Goal: Information Seeking & Learning: Learn about a topic

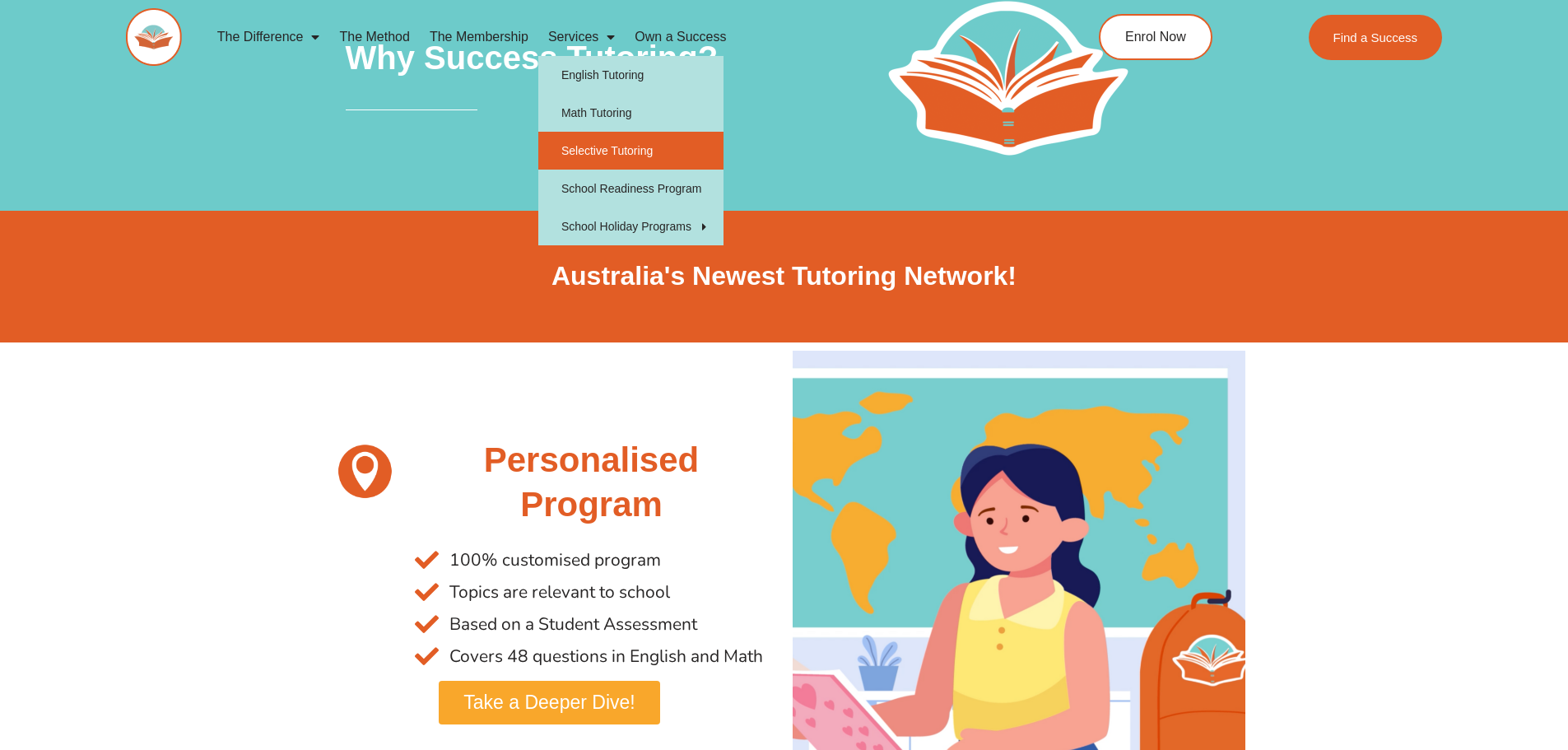
click at [594, 154] on link "Selective Tutoring" at bounding box center [631, 150] width 185 height 38
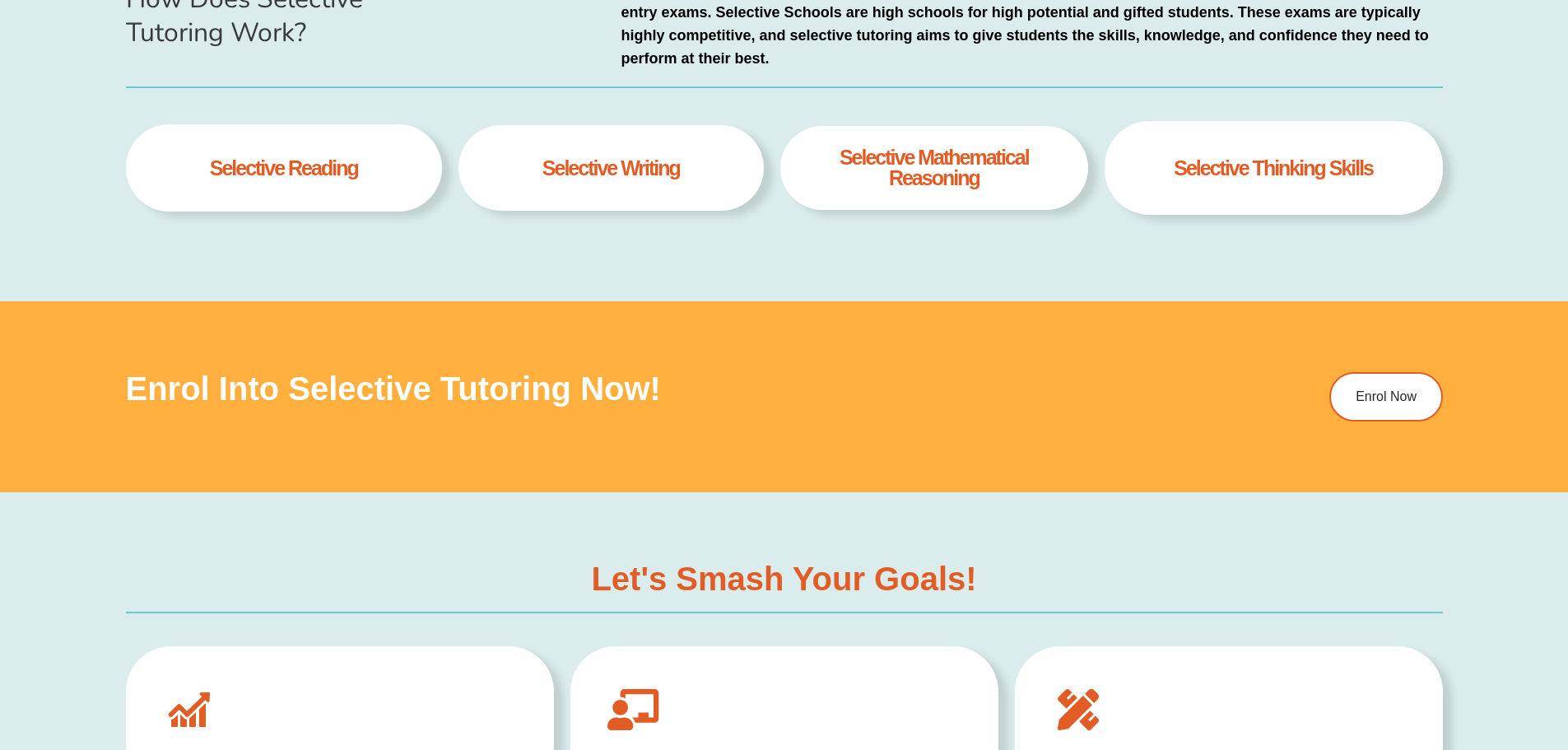
scroll to position [1482, 0]
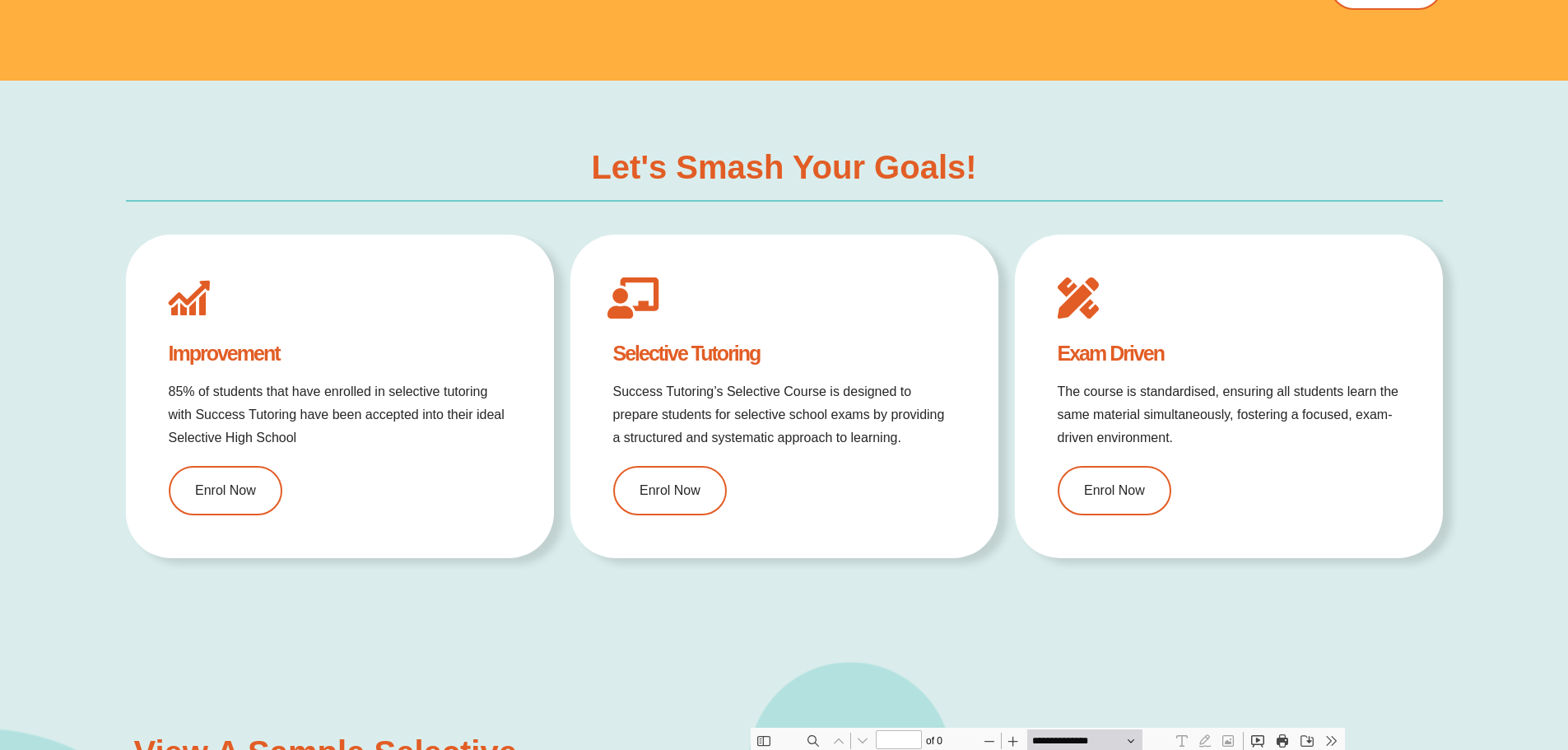
type input "*"
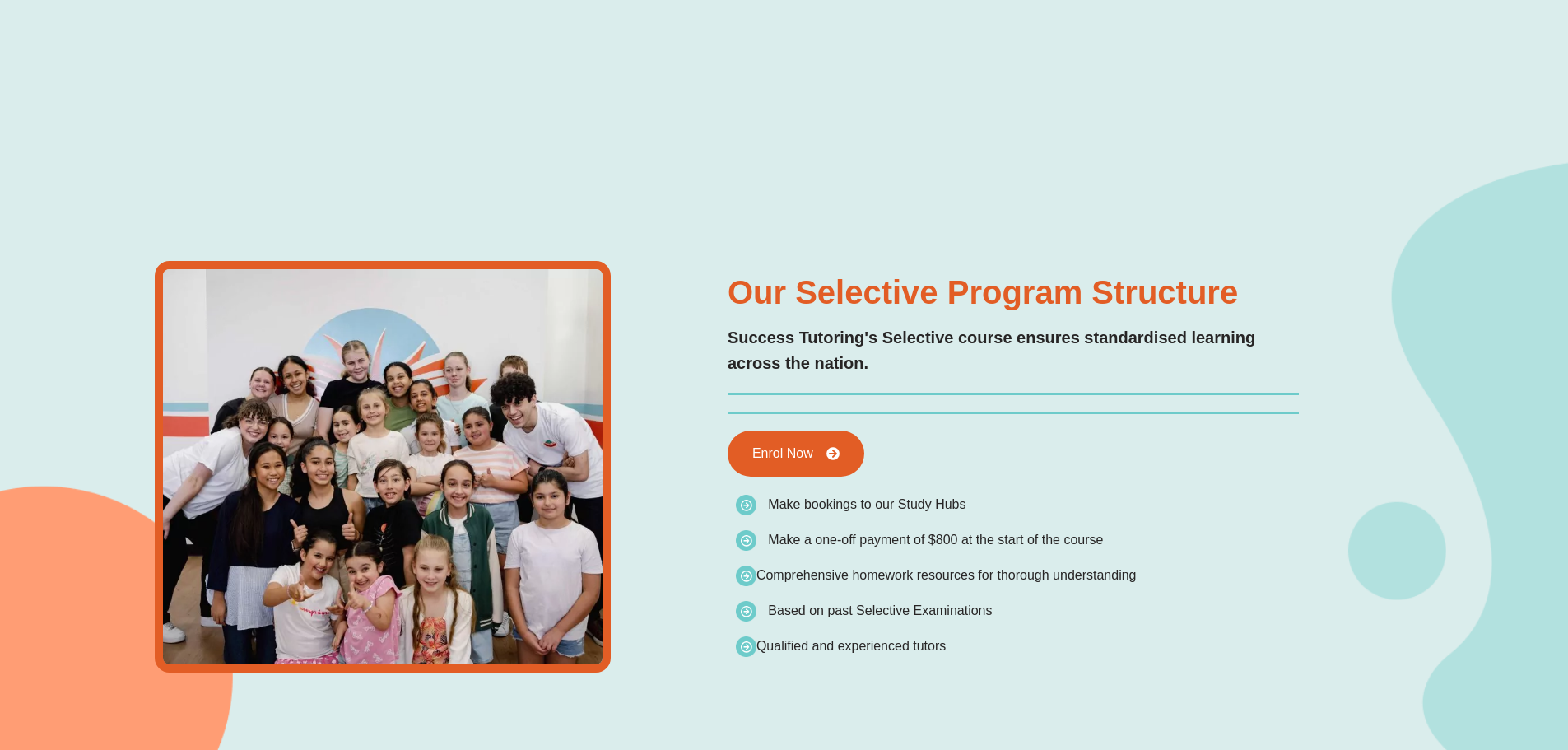
scroll to position [0, 0]
type input "*"
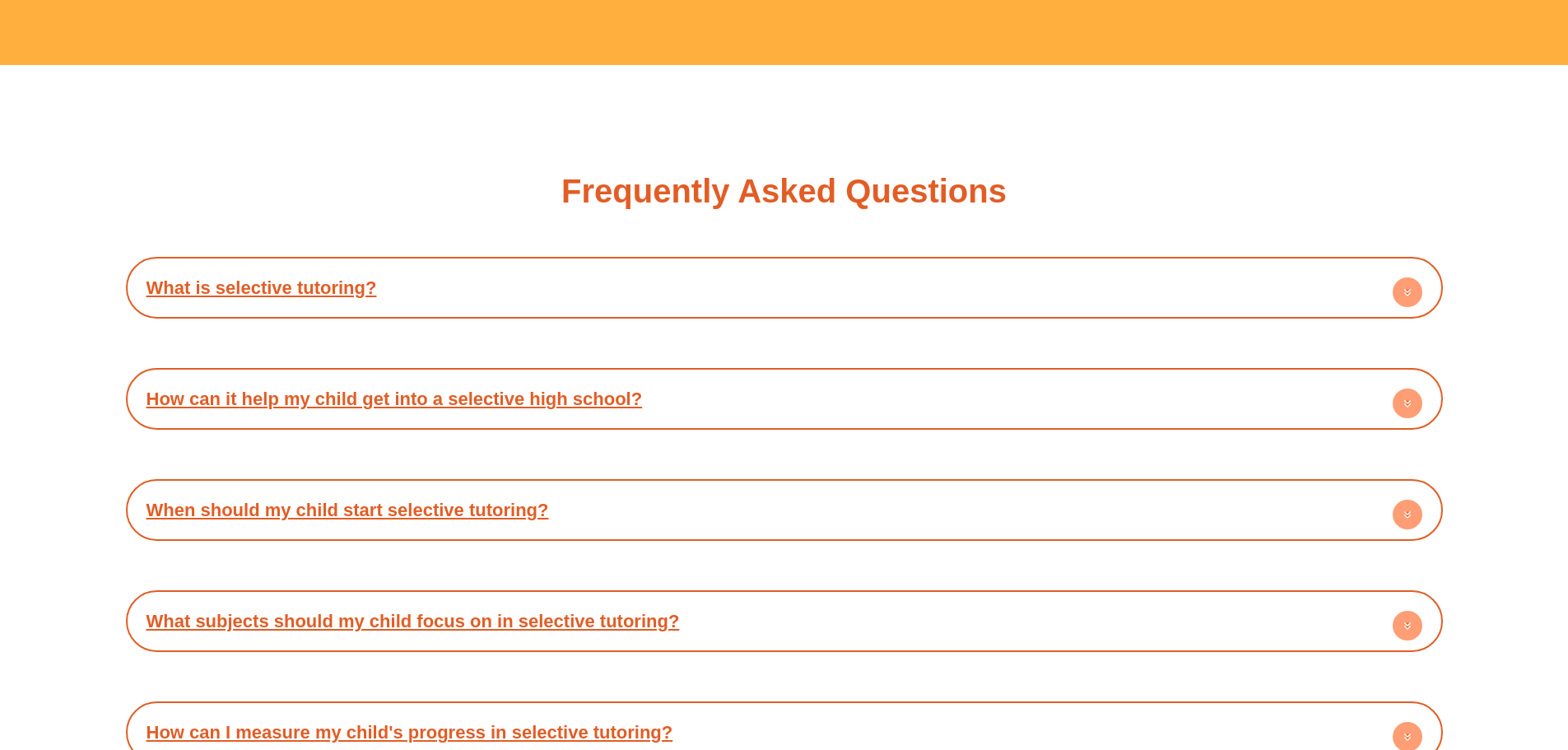
scroll to position [5353, 0]
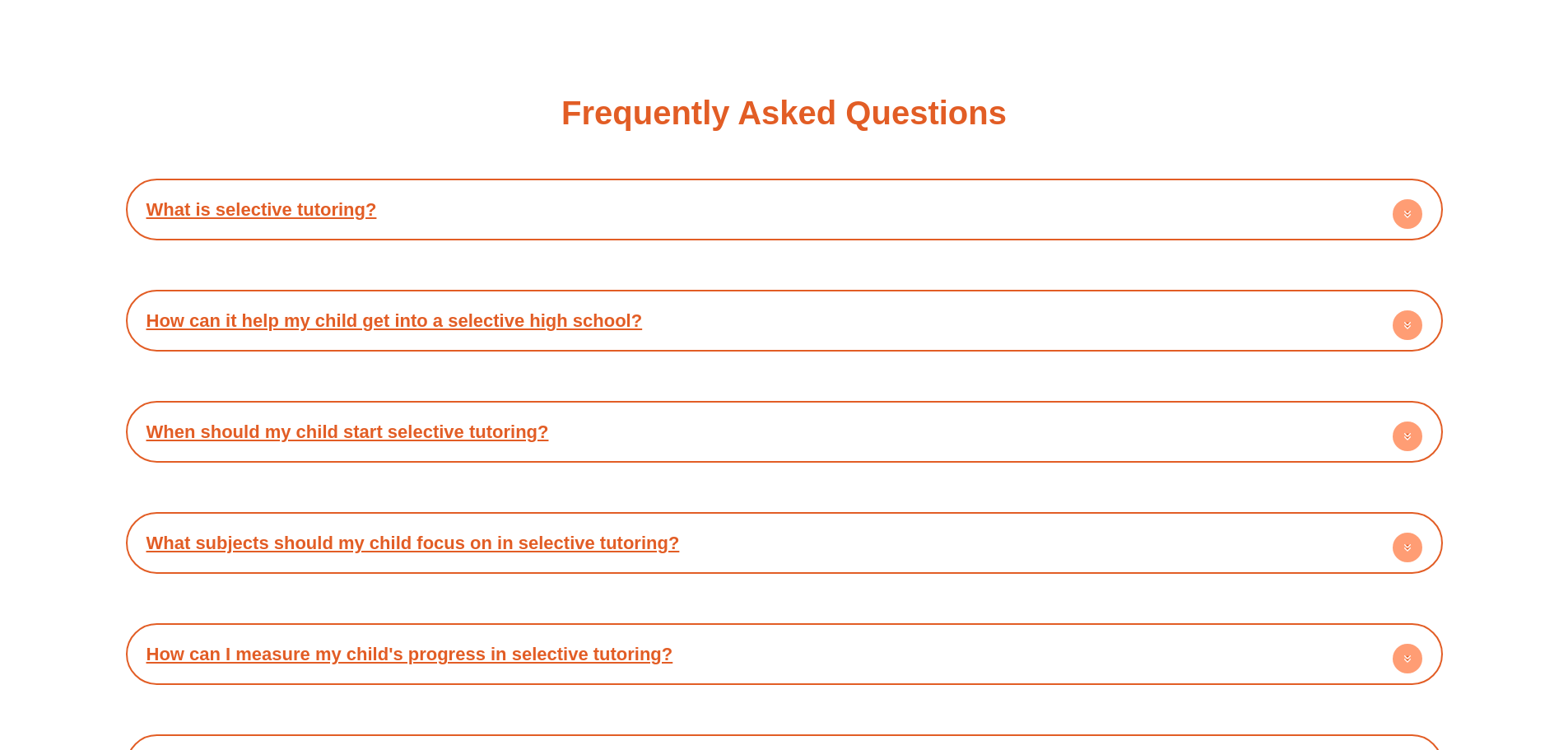
click at [406, 195] on h4 "What is selective tutoring?" at bounding box center [784, 209] width 1301 height 45
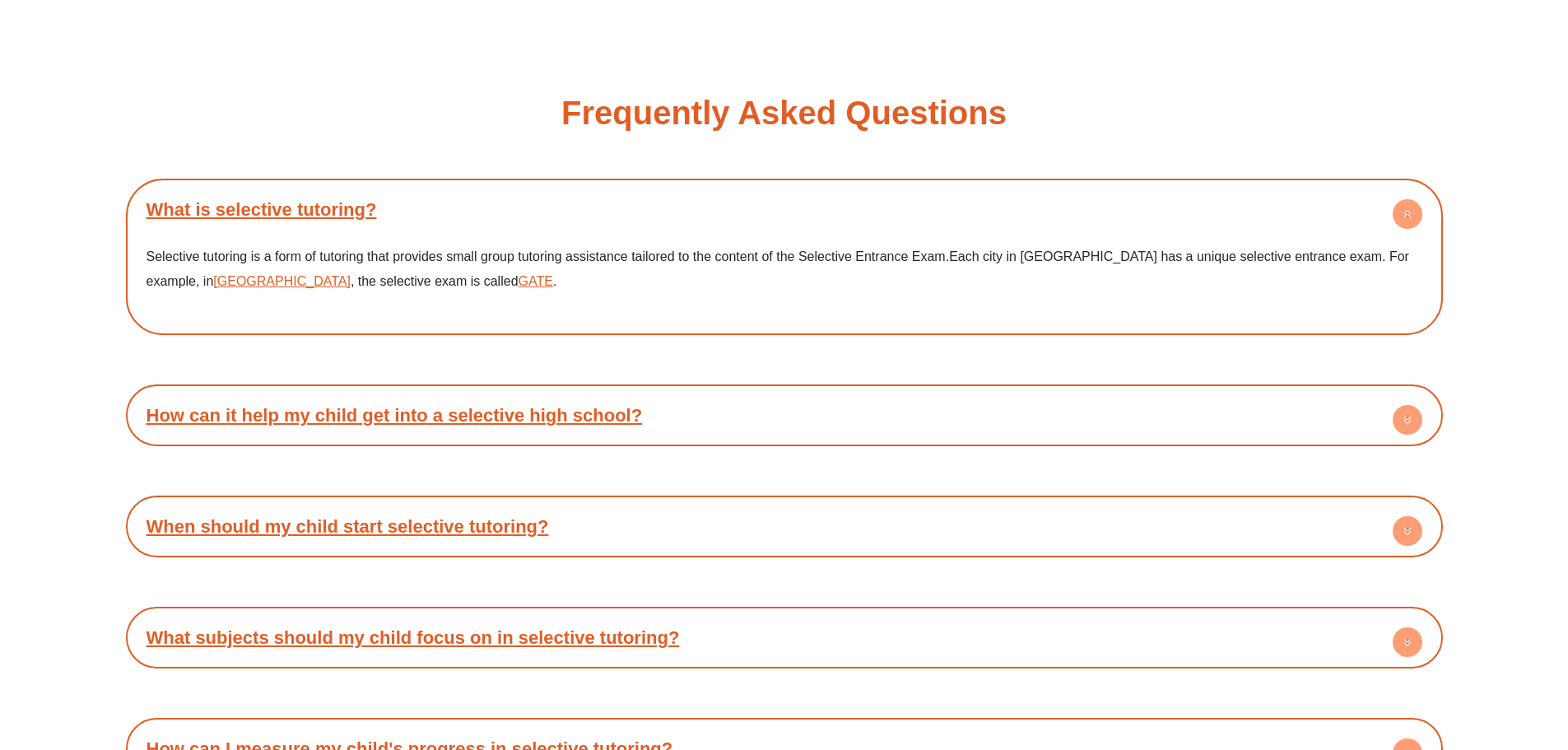
click at [455, 421] on link "How can it help my child get into a selective high school?" at bounding box center [394, 416] width 496 height 21
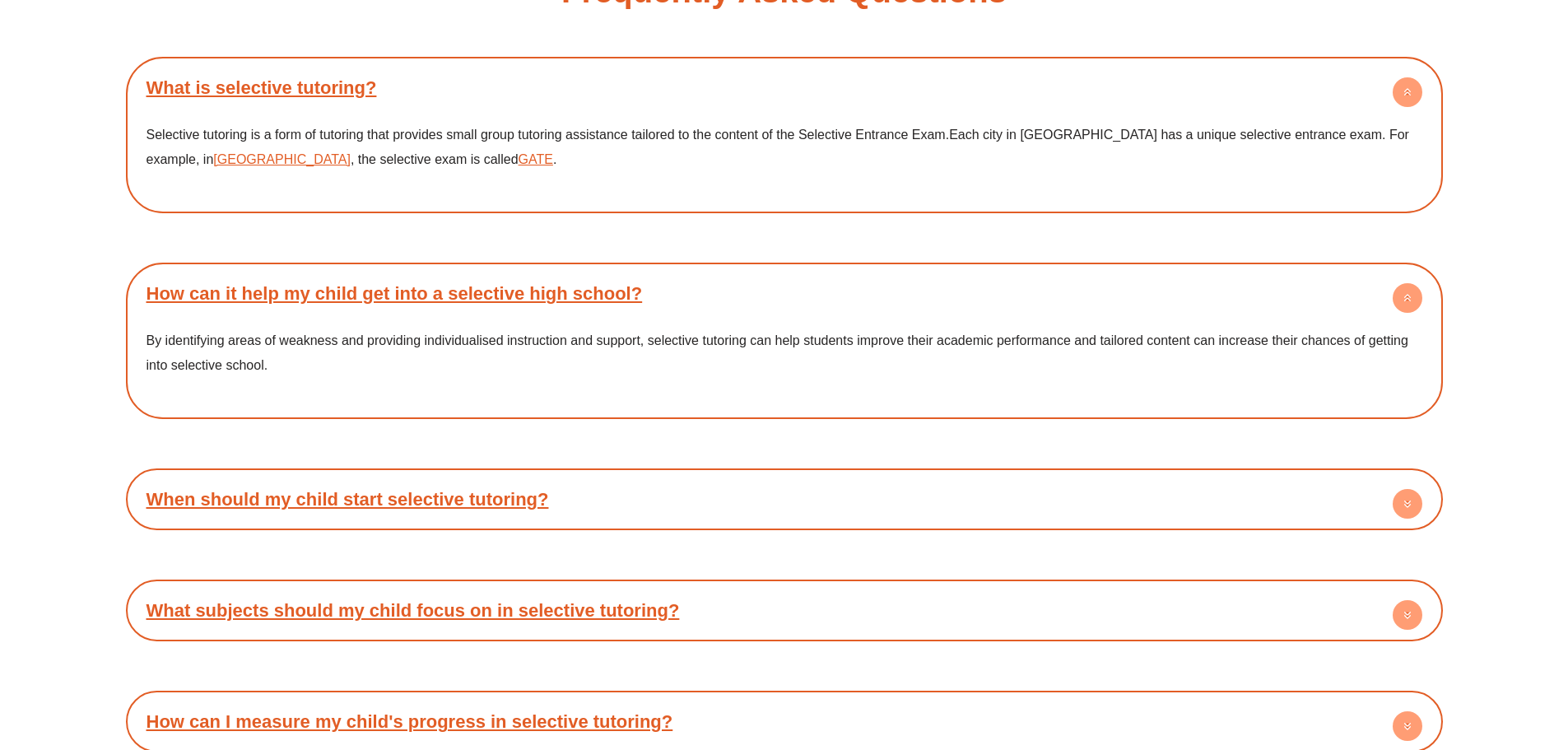
scroll to position [5518, 0]
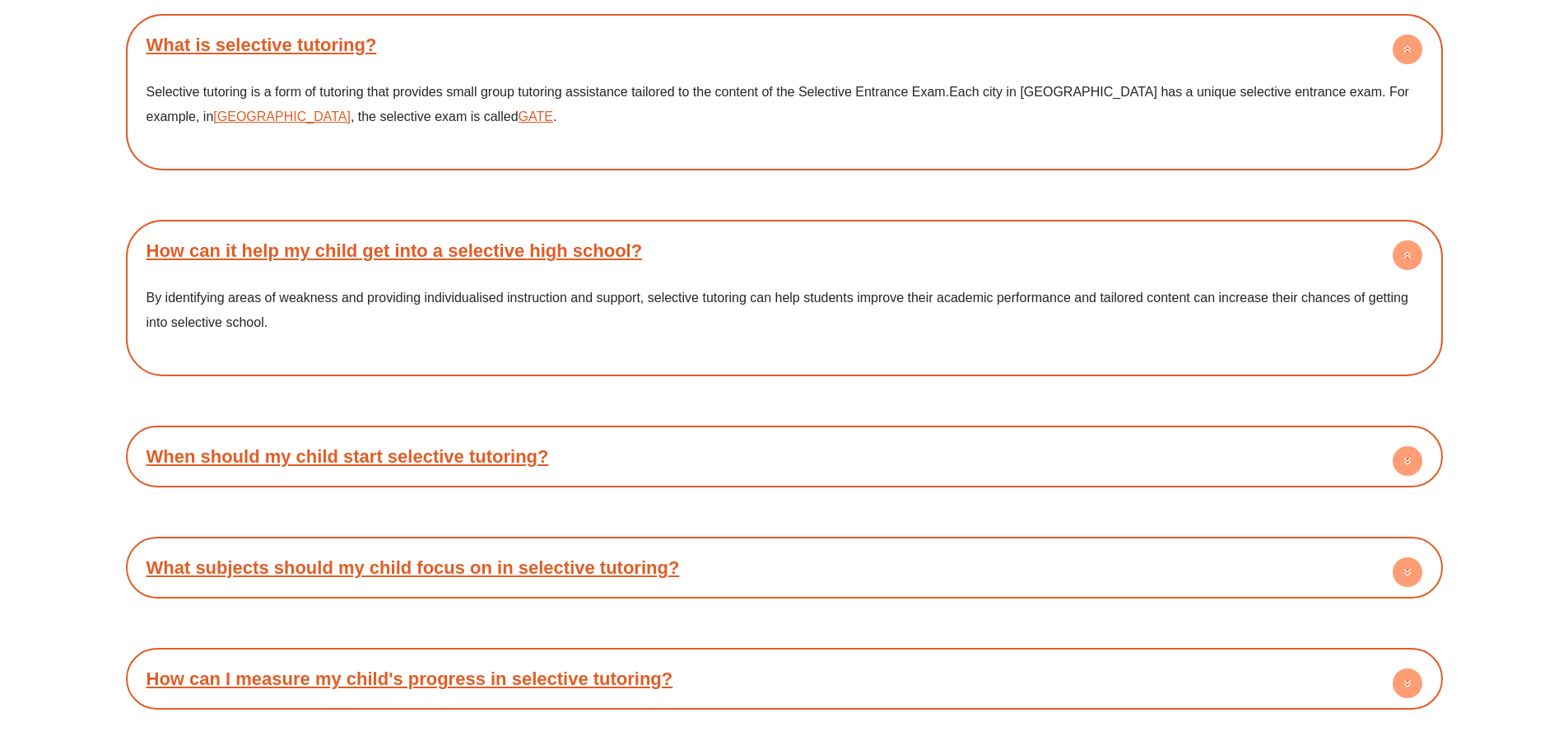
click at [458, 452] on link "When should my child start selective tutoring?" at bounding box center [347, 457] width 403 height 21
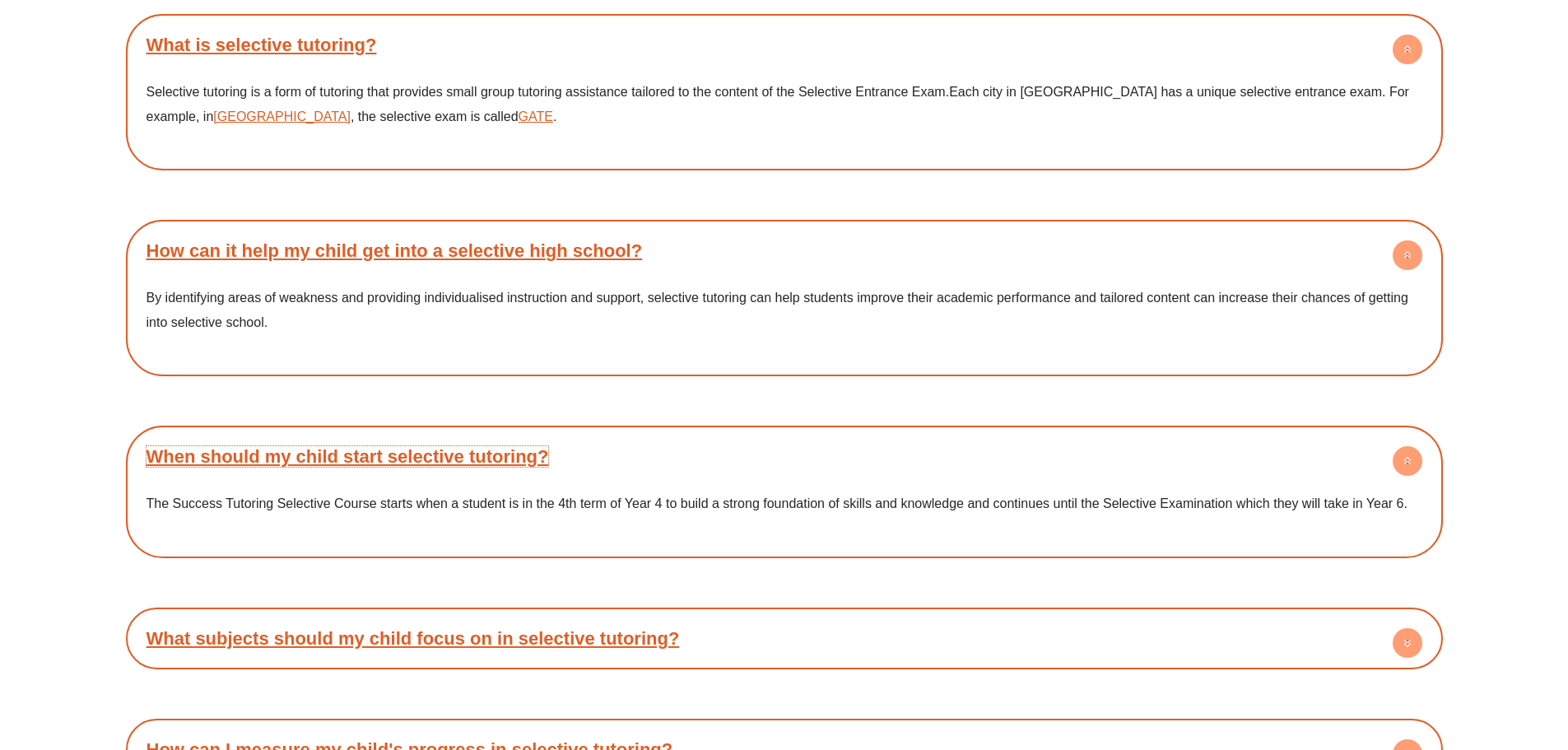
scroll to position [5600, 0]
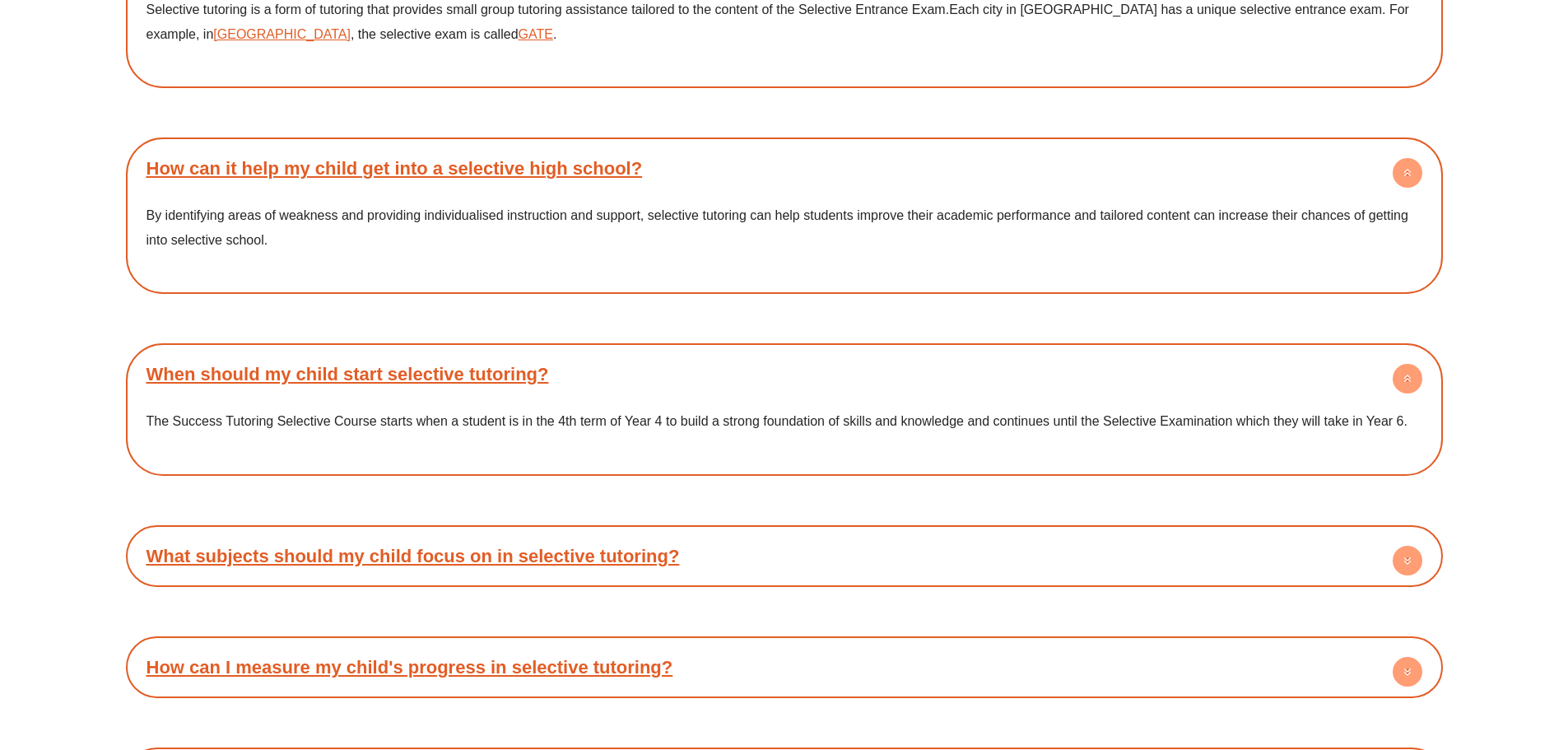
click at [480, 567] on h4 "What subjects should my child focus on in selective tutoring?" at bounding box center [784, 557] width 1301 height 45
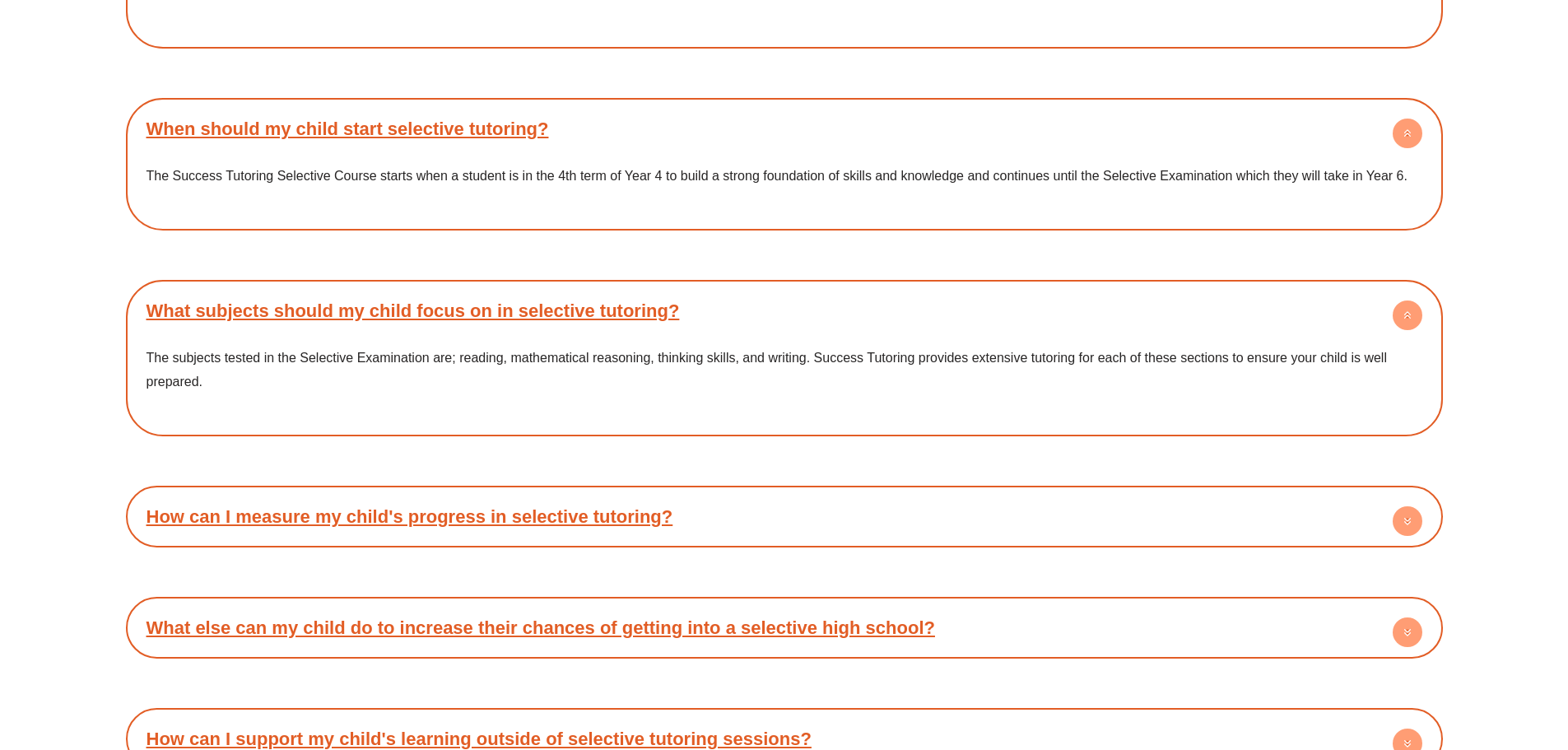
scroll to position [5848, 0]
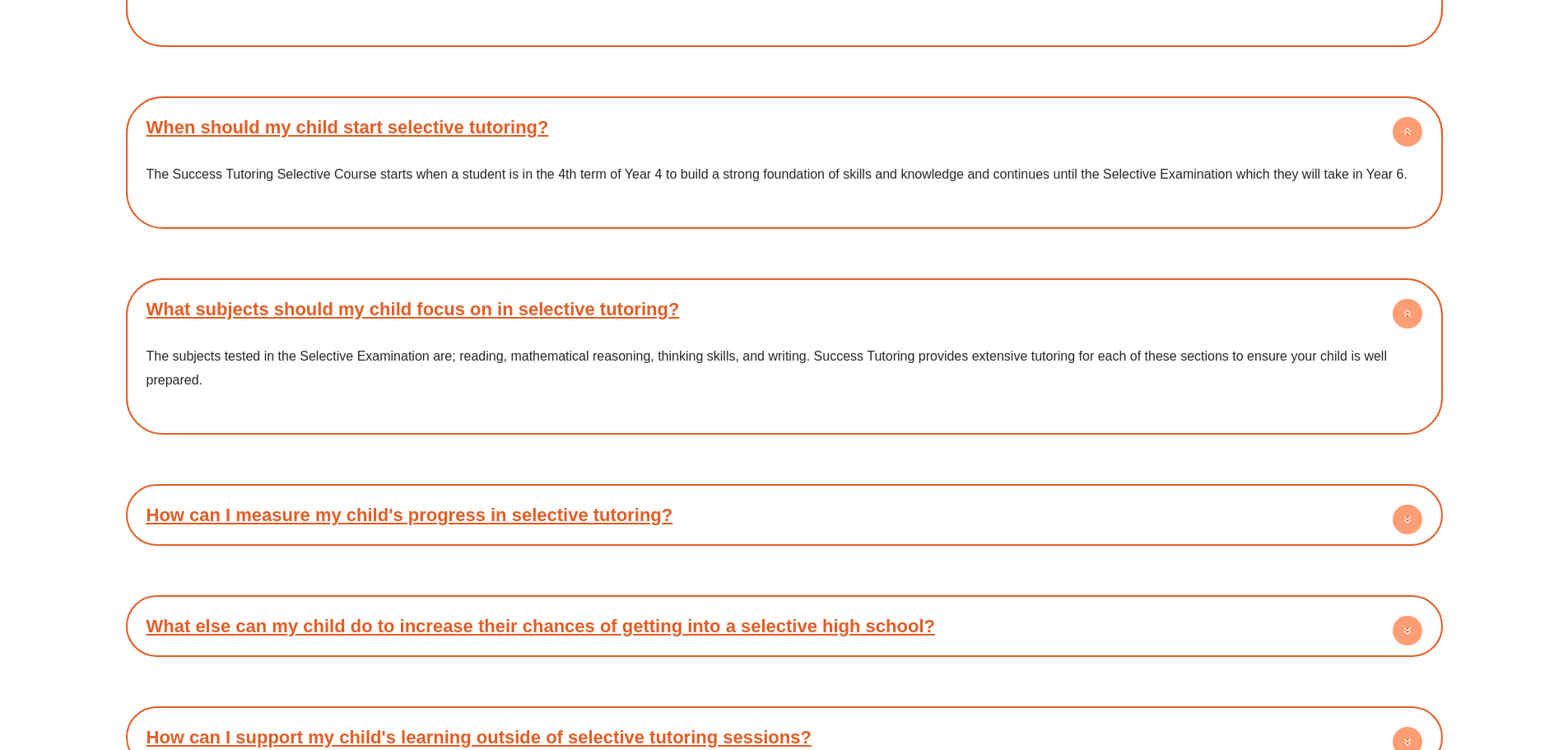
click at [677, 513] on h4 "How can I measure my child's progress in selective tutoring?" at bounding box center [784, 515] width 1301 height 45
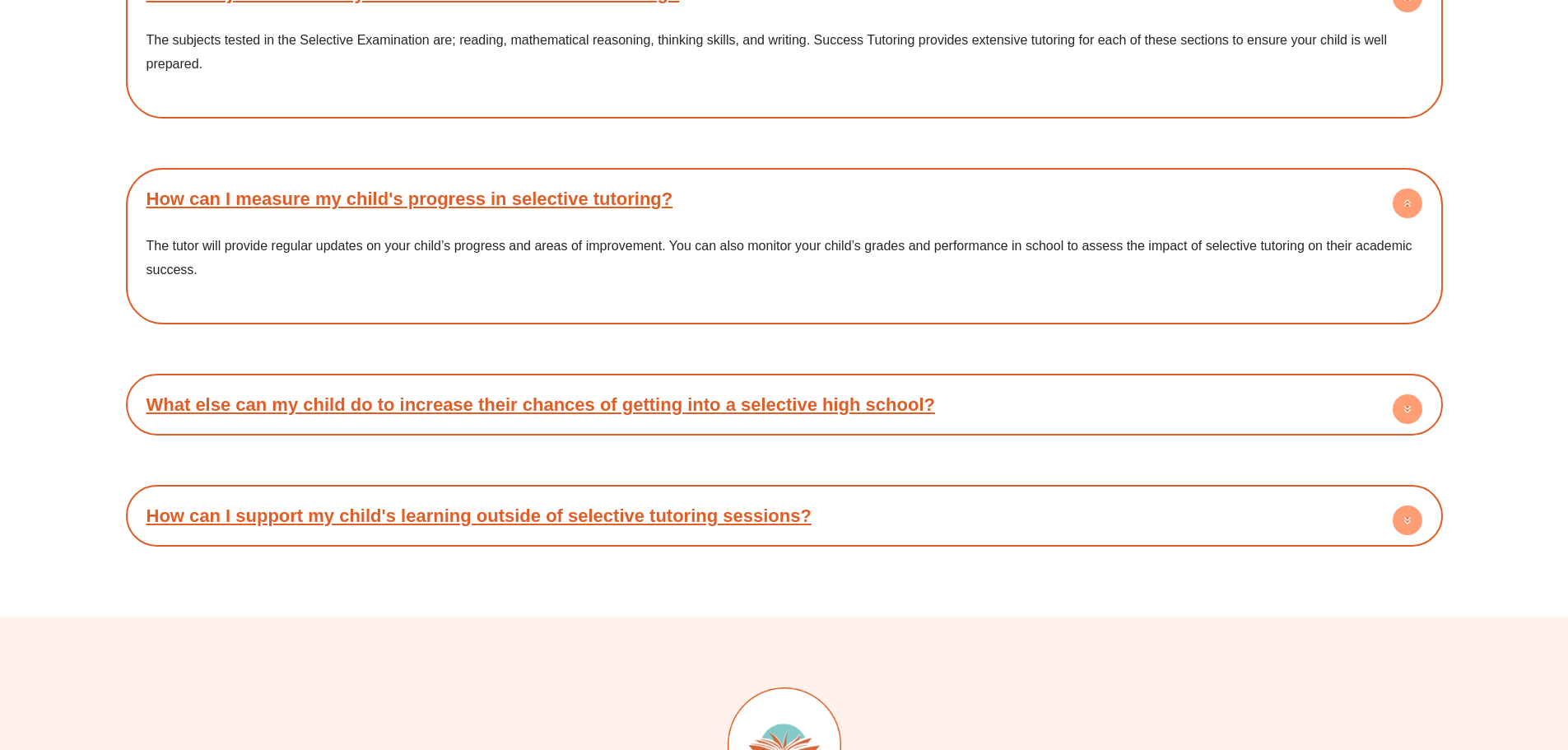
scroll to position [6176, 0]
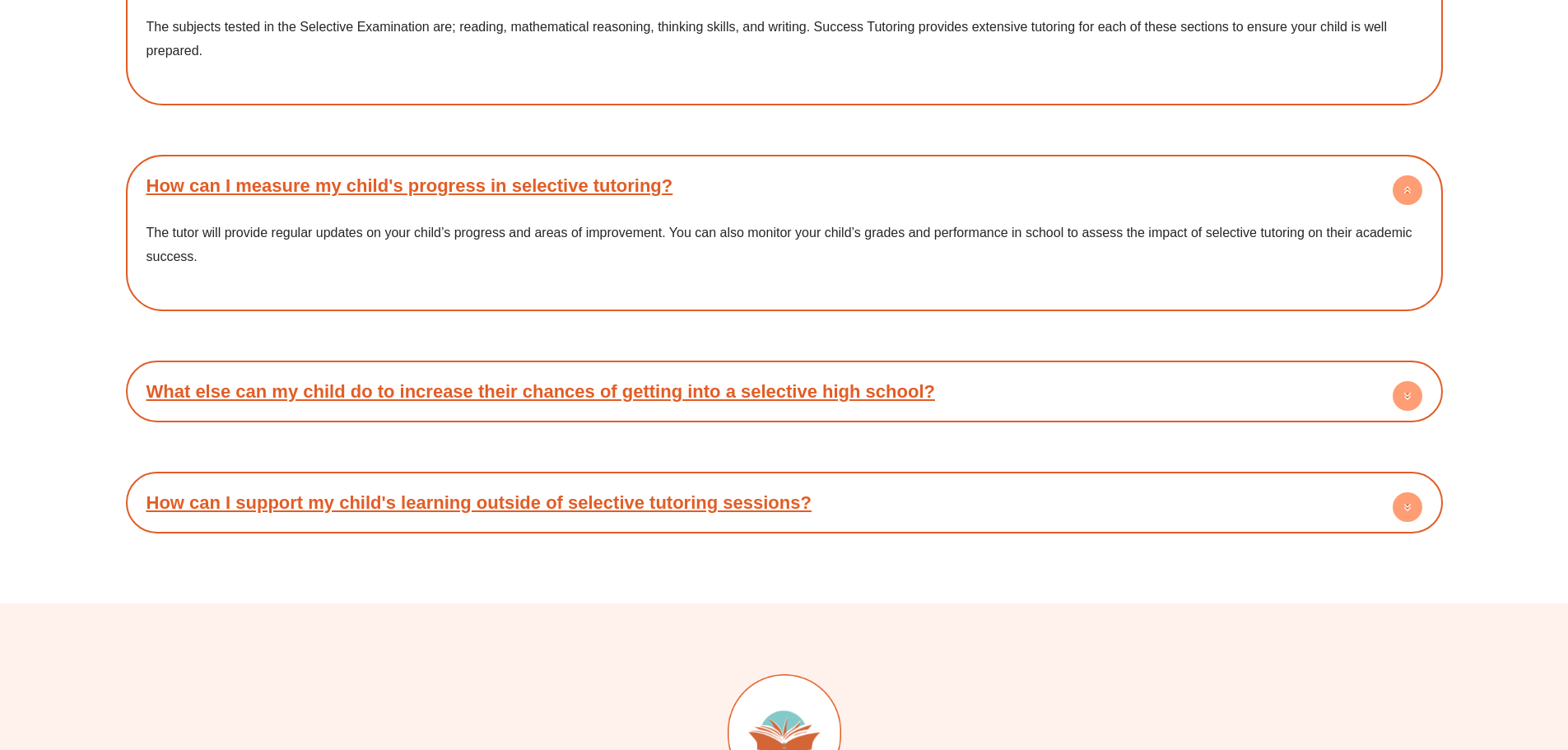
click at [680, 505] on link "How can I support my child's learning outside of selective tutoring sessions?" at bounding box center [479, 503] width 665 height 21
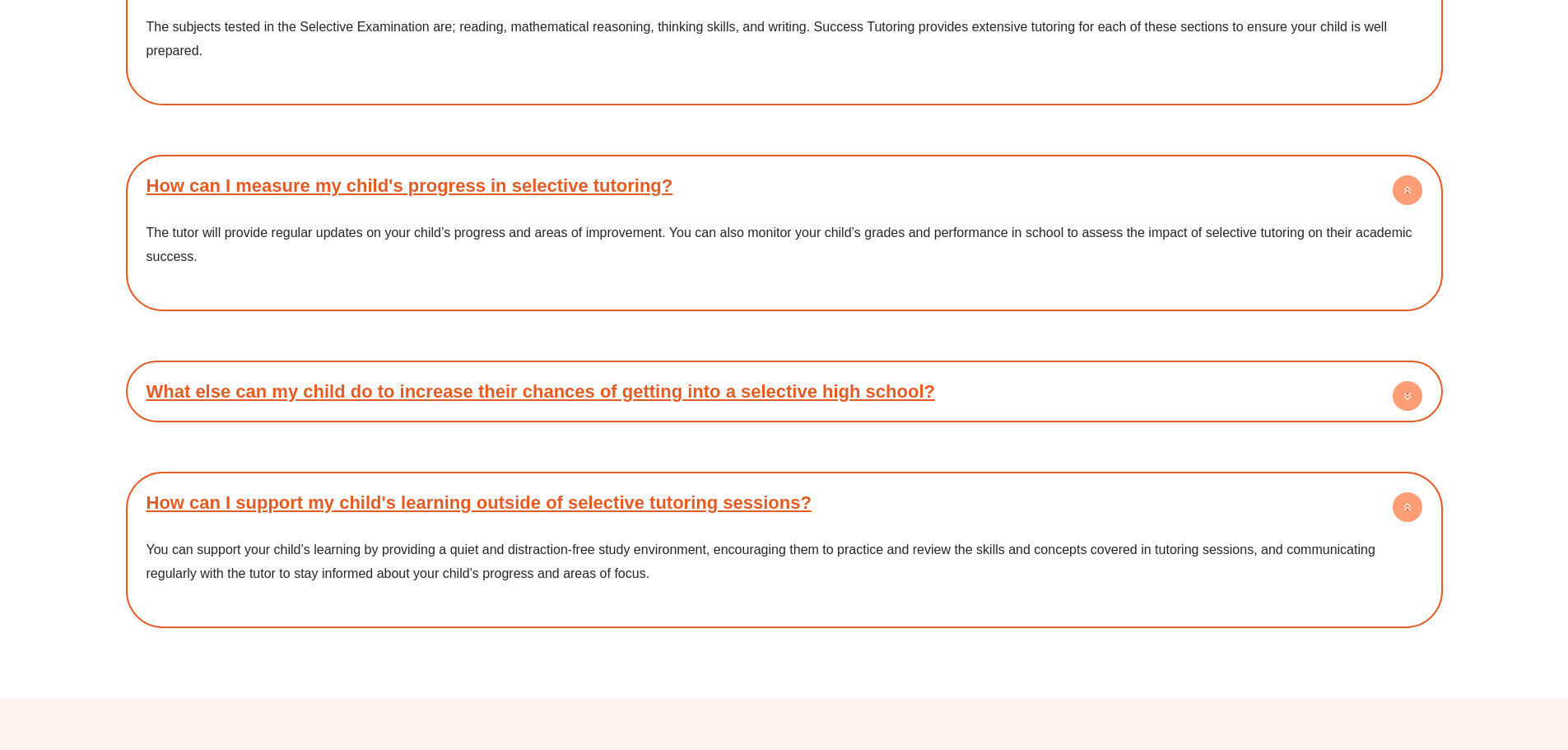
click at [708, 400] on h4 "What else can my child do to increase their chances of getting into a selective…" at bounding box center [784, 391] width 1301 height 45
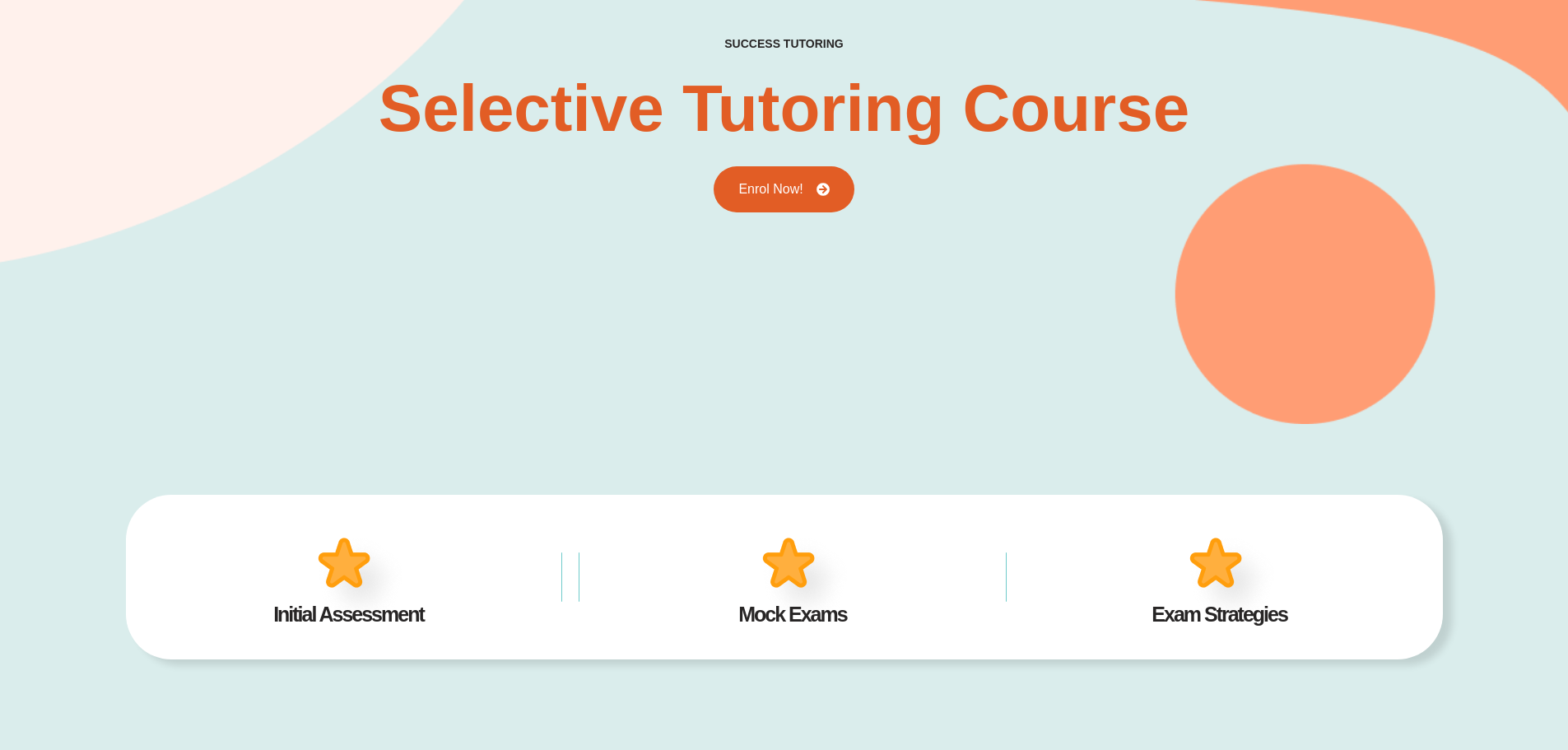
scroll to position [0, 0]
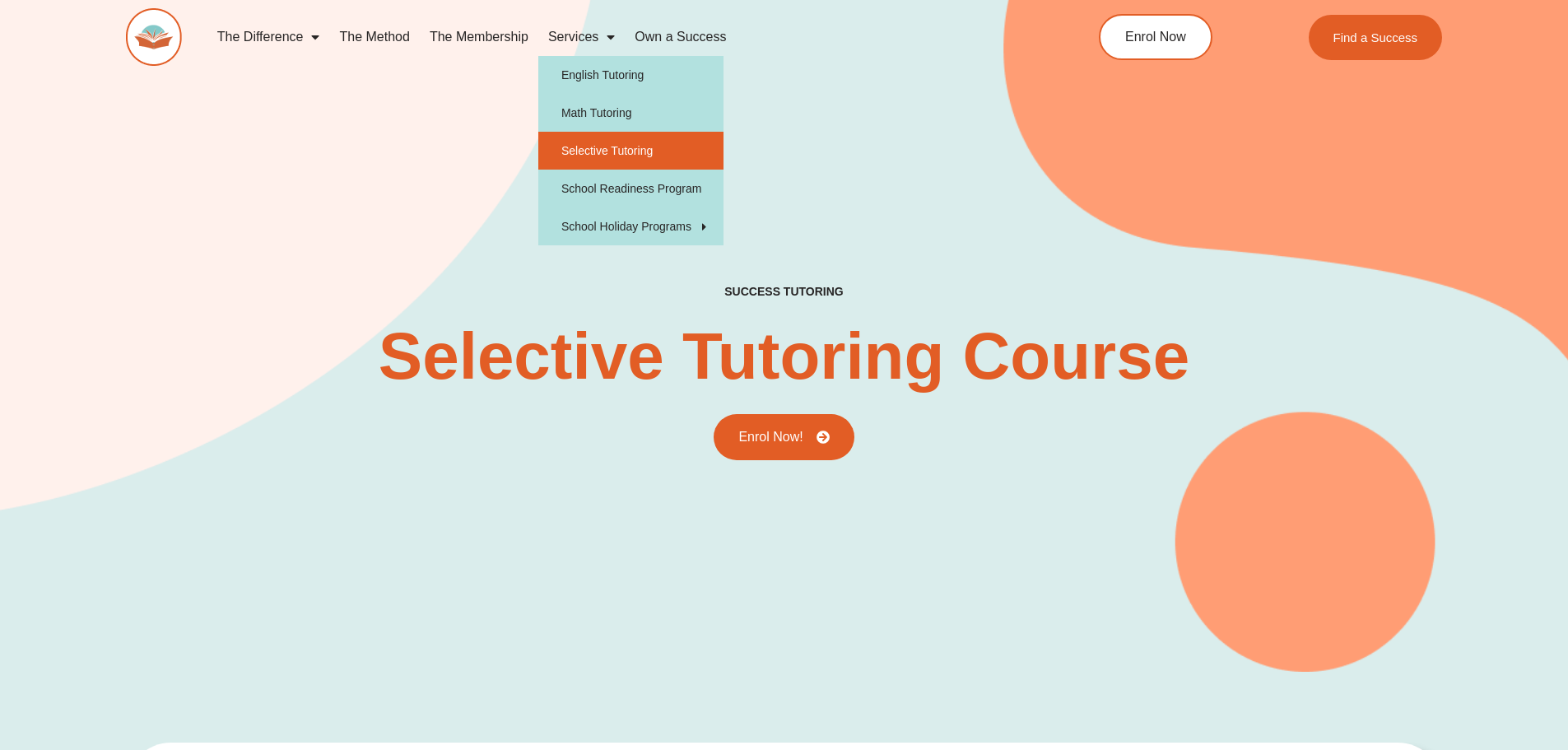
click at [587, 41] on link "Services" at bounding box center [582, 37] width 86 height 38
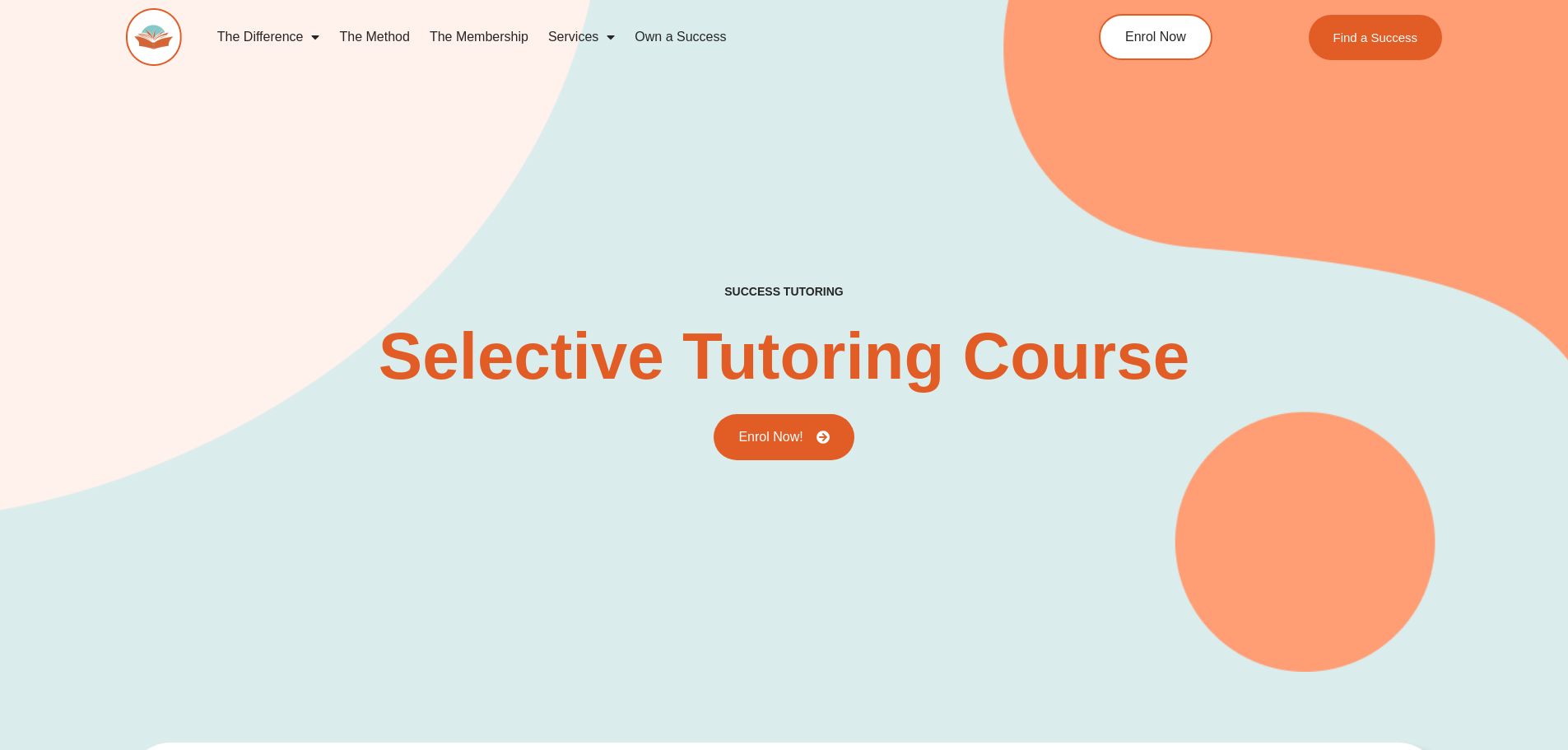
click at [587, 41] on link "Services" at bounding box center [582, 37] width 86 height 38
